Goal: Check status: Check status

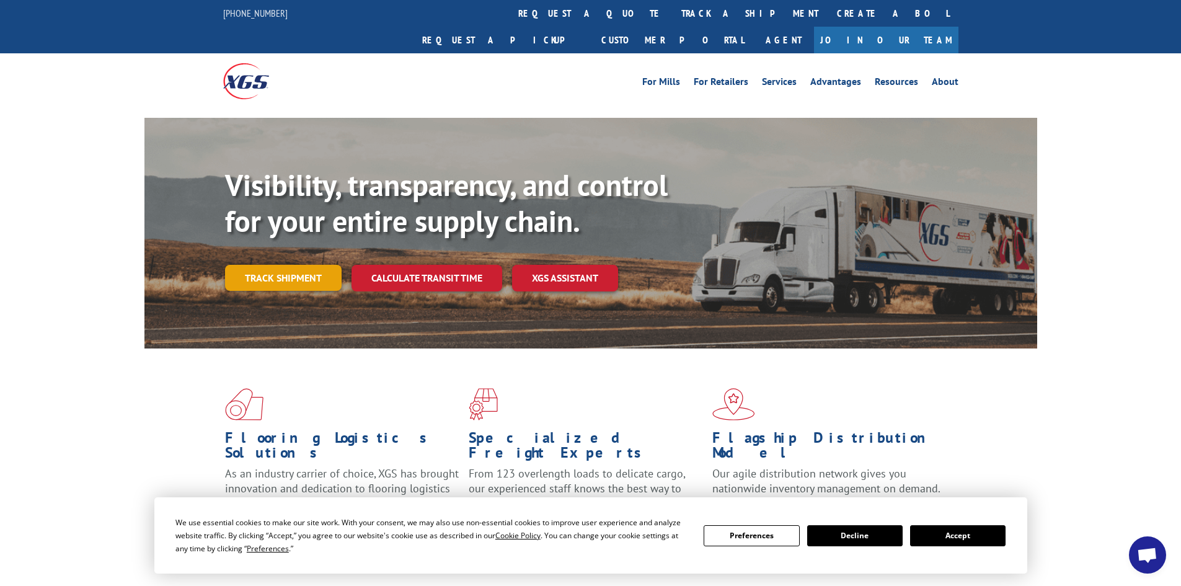
click at [267, 265] on link "Track shipment" at bounding box center [283, 278] width 117 height 26
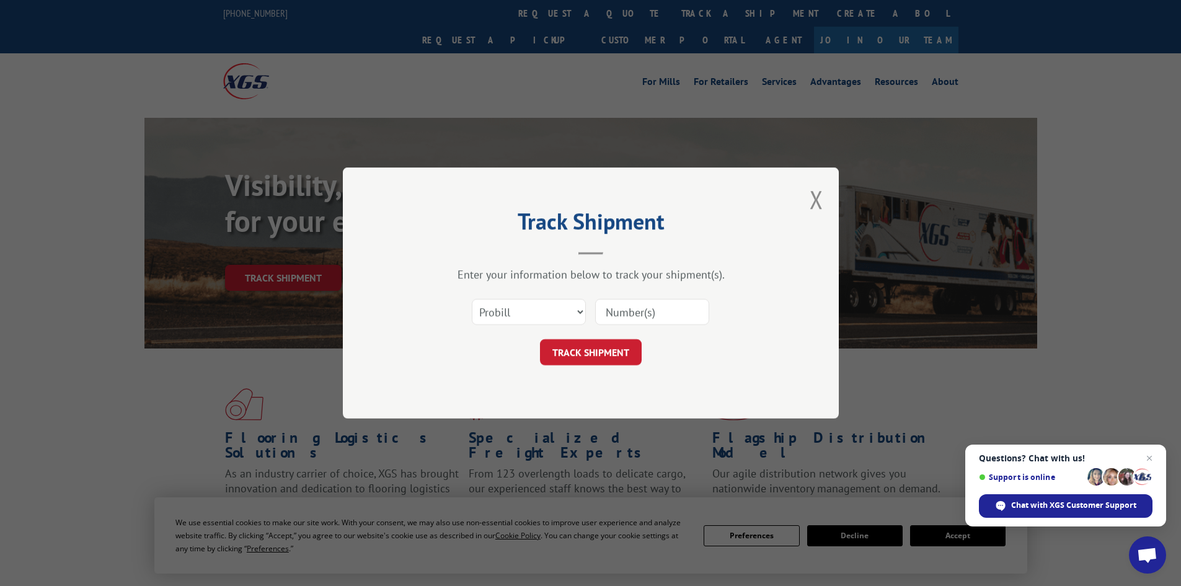
click at [806, 207] on div "Track Shipment Enter your information below to track your shipment(s). Select c…" at bounding box center [591, 292] width 496 height 251
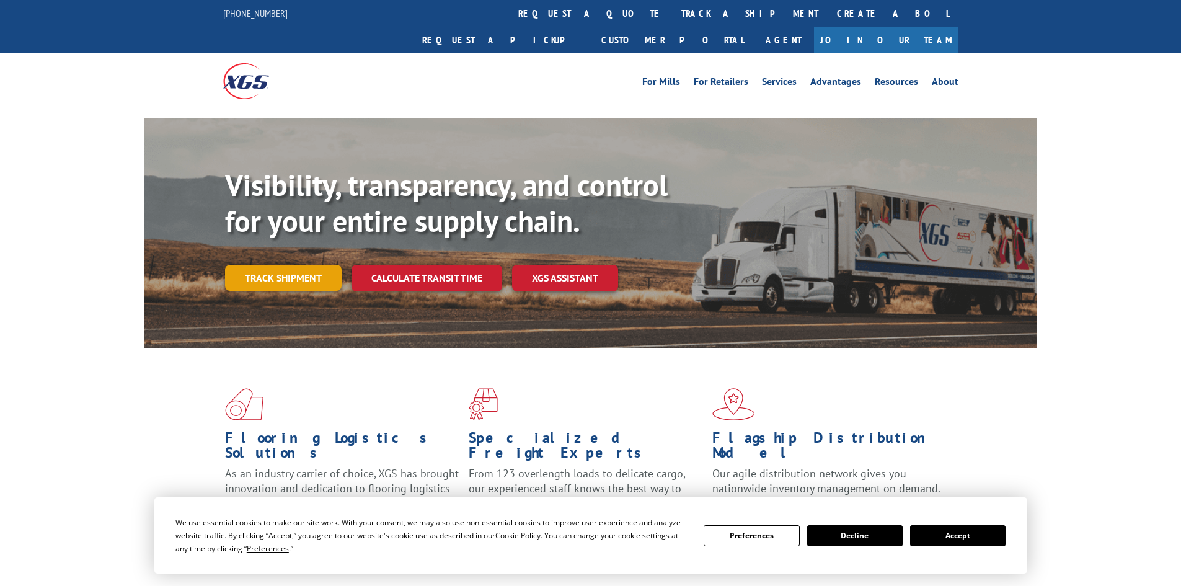
click at [272, 265] on link "Track shipment" at bounding box center [283, 278] width 117 height 26
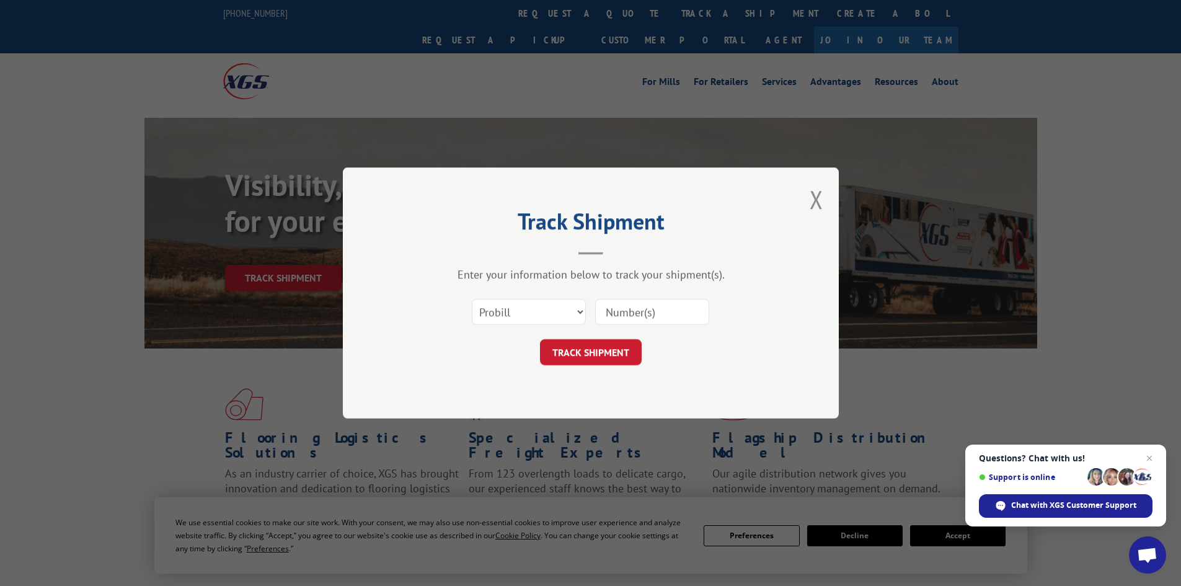
paste input "17232450"
type input "17232450"
click at [579, 348] on button "TRACK SHIPMENT" at bounding box center [591, 352] width 102 height 26
